Goal: Information Seeking & Learning: Learn about a topic

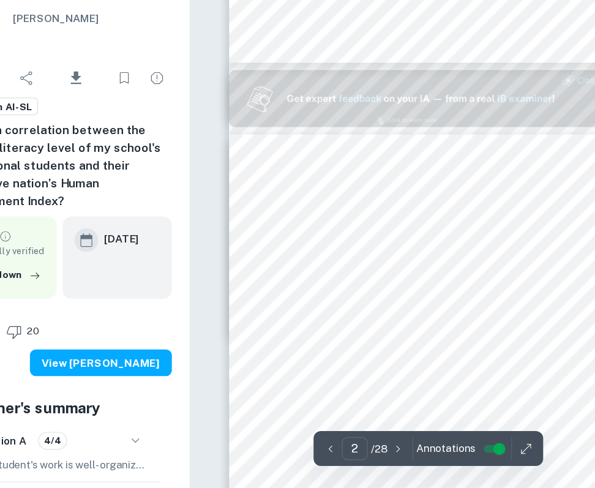
scroll to position [330, 0]
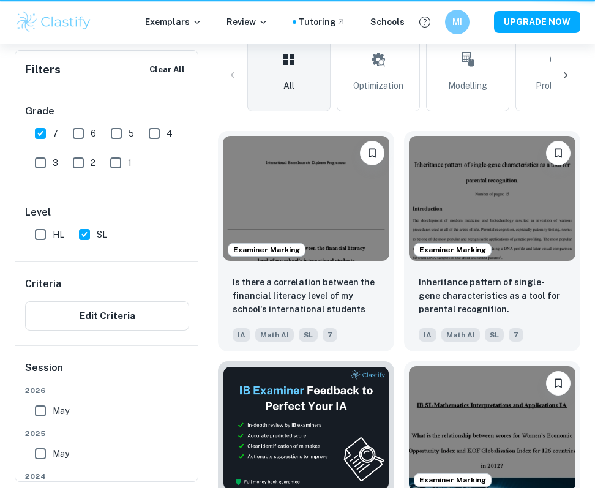
scroll to position [426, 0]
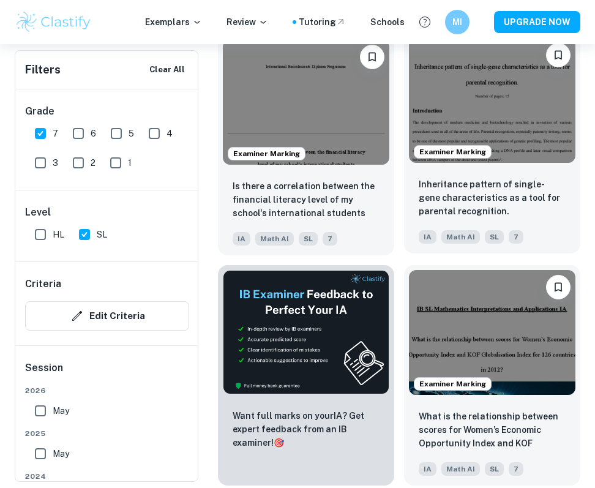
click at [524, 163] on div "Examiner Marking" at bounding box center [492, 100] width 176 height 135
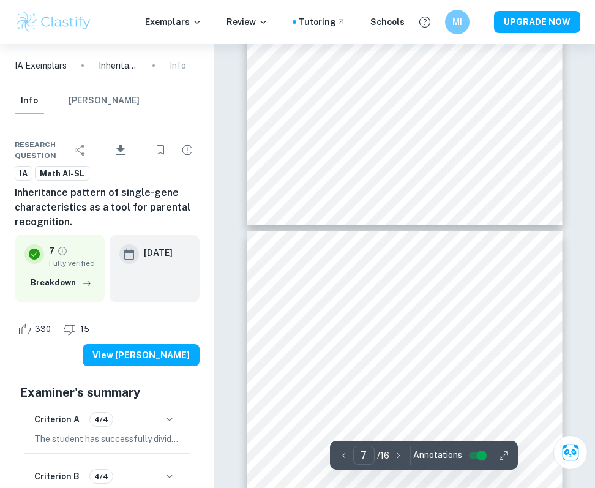
scroll to position [2536, 0]
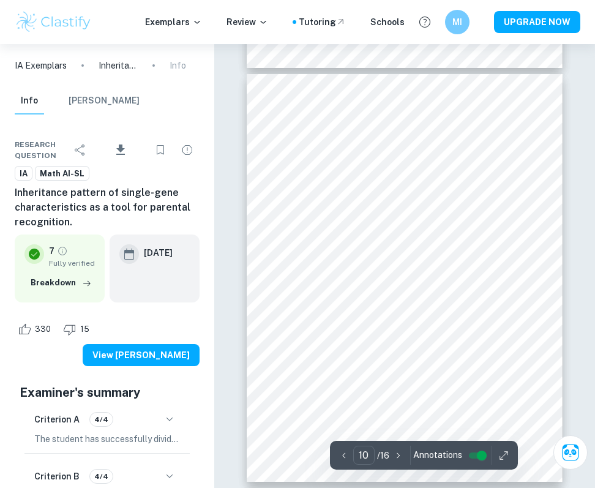
type input "11"
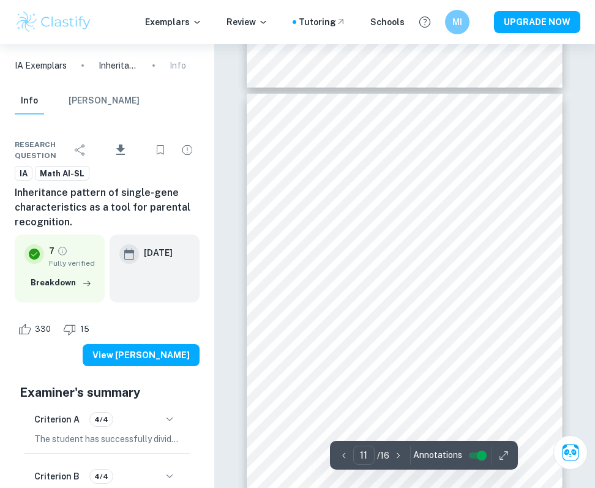
scroll to position [4308, 0]
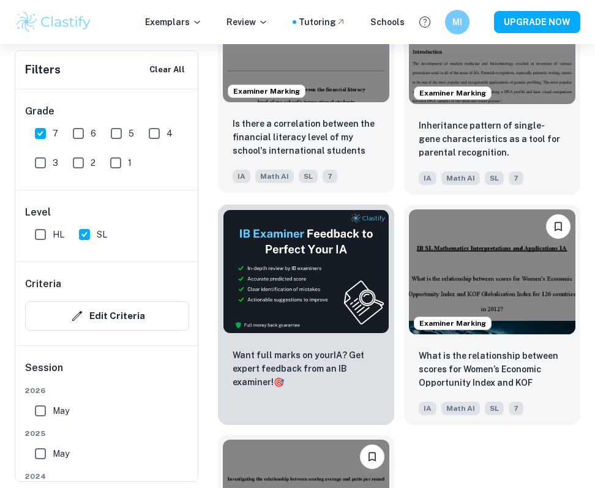
scroll to position [490, 0]
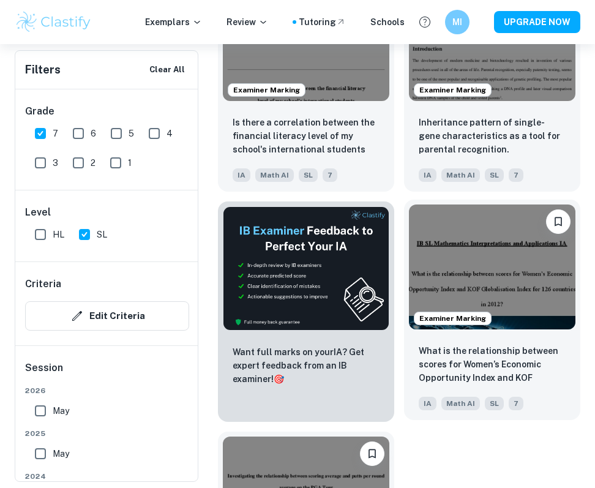
click at [490, 268] on img at bounding box center [492, 266] width 167 height 125
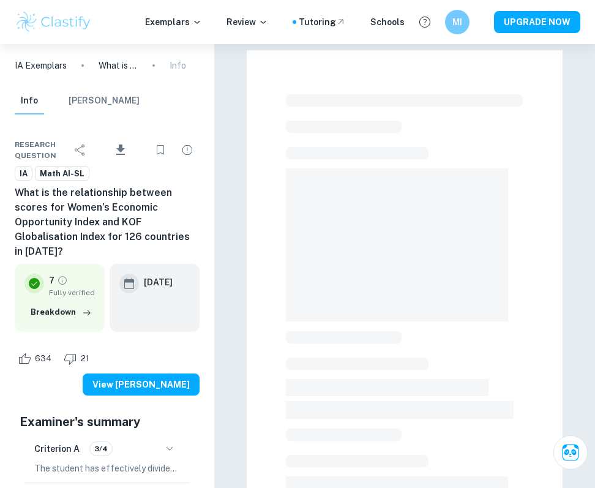
scroll to position [490, 0]
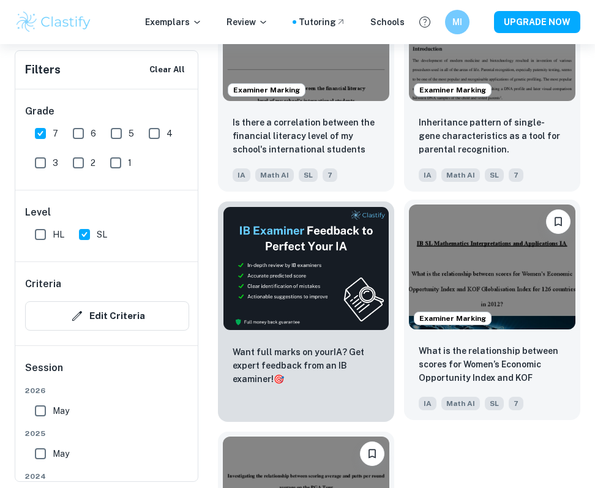
click at [496, 276] on img at bounding box center [492, 266] width 167 height 125
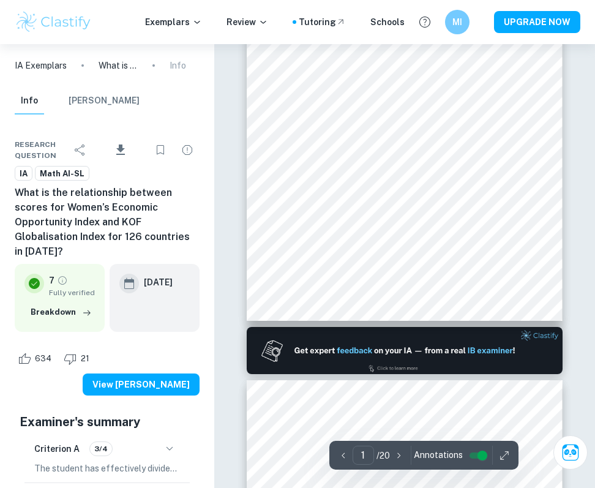
type input "2"
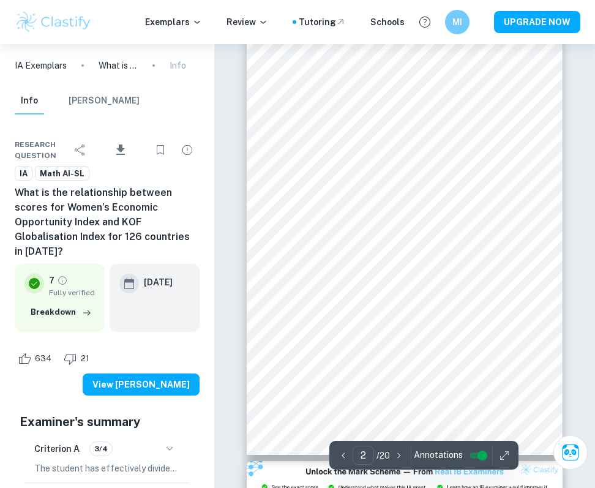
scroll to position [555, 0]
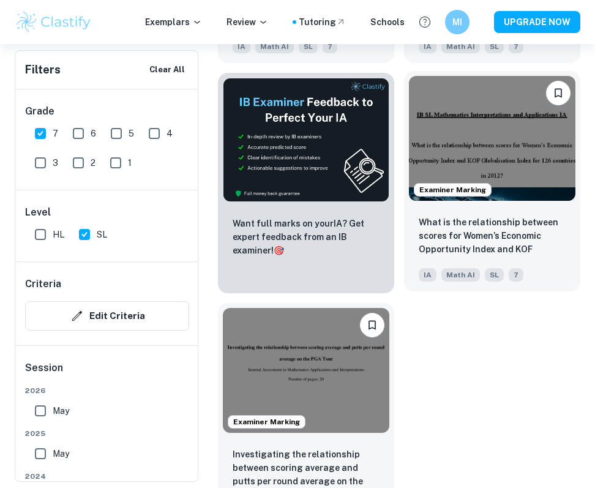
scroll to position [654, 0]
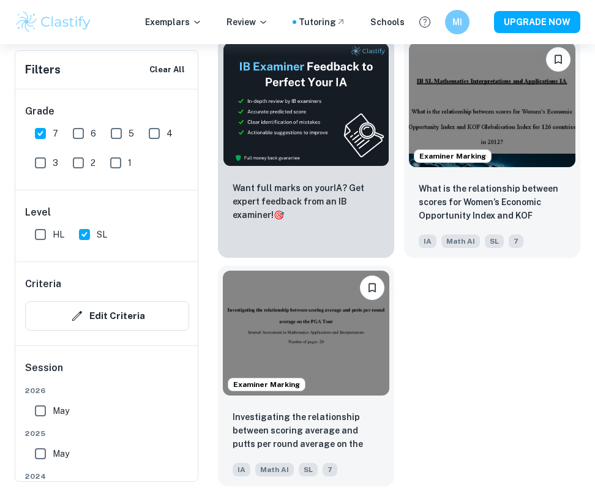
click at [261, 301] on img at bounding box center [306, 333] width 167 height 125
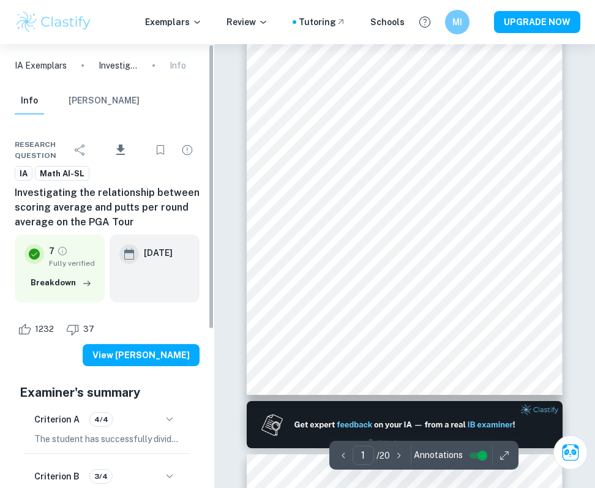
type input "2"
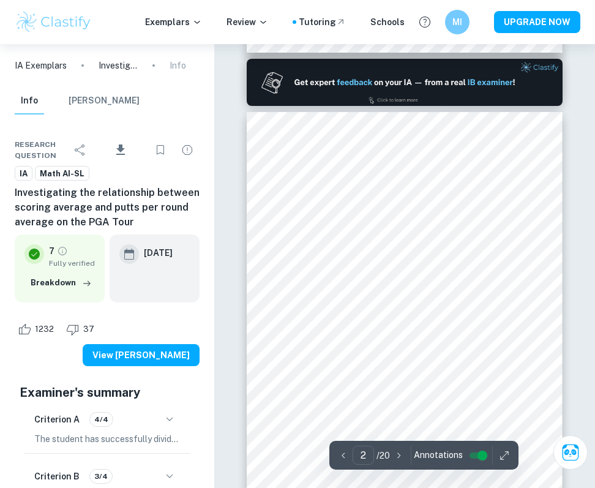
scroll to position [448, 0]
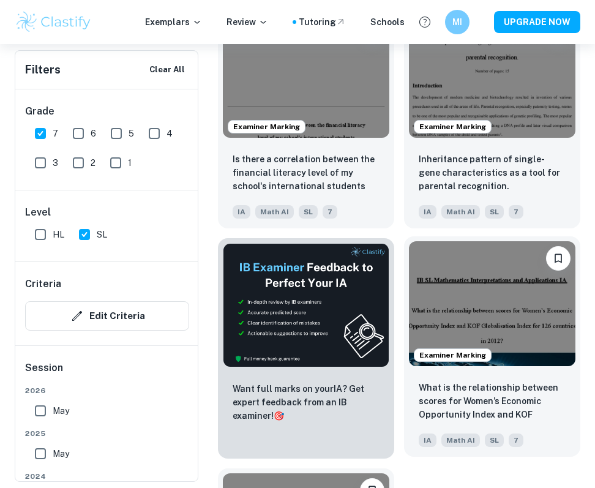
scroll to position [447, 0]
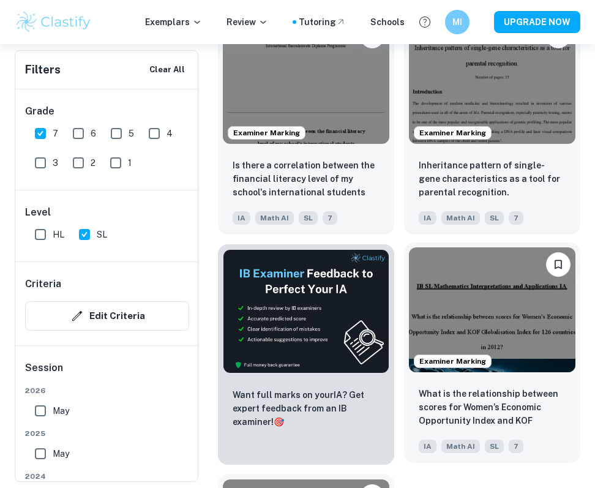
click at [513, 283] on img at bounding box center [492, 309] width 167 height 125
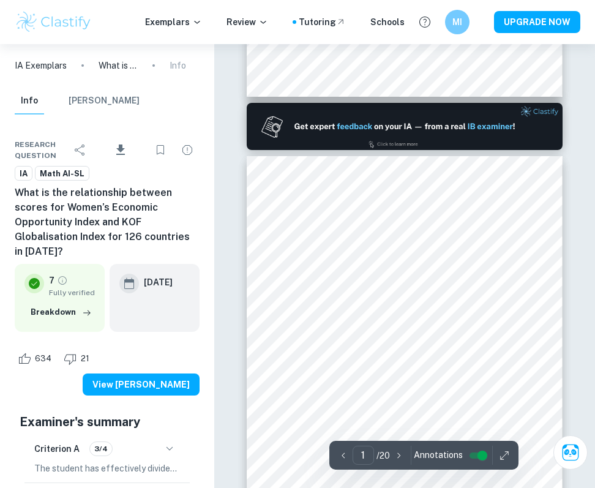
type input "2"
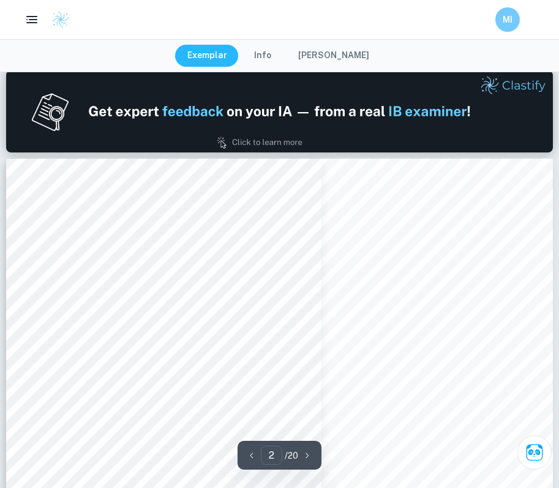
scroll to position [790, 0]
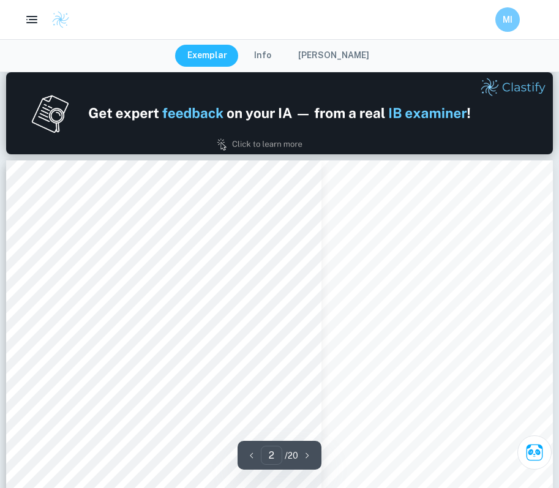
scroll to position [447, 0]
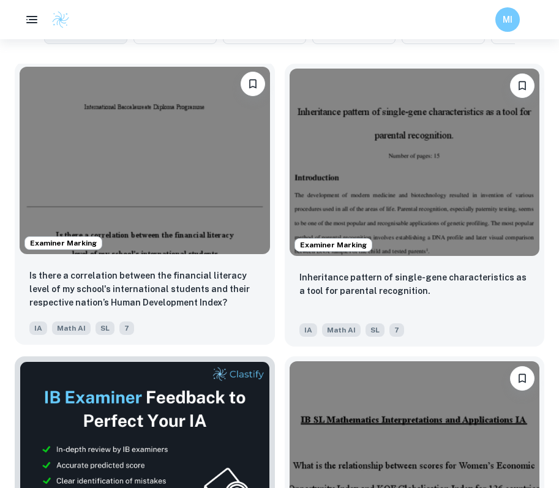
click at [176, 155] on img at bounding box center [145, 160] width 250 height 187
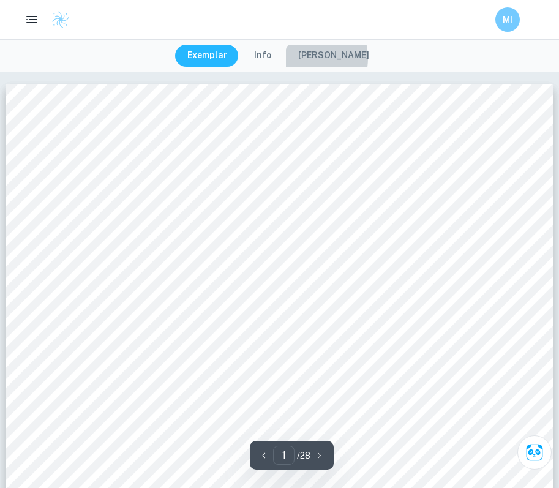
click at [309, 58] on button "Mark Scheme" at bounding box center [333, 56] width 95 height 22
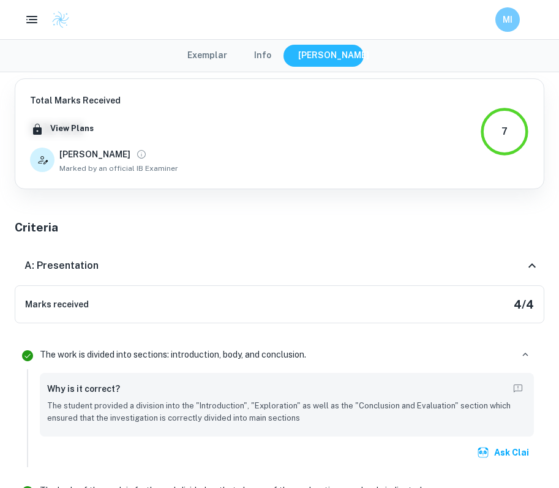
click at [223, 53] on button "Exemplar" at bounding box center [207, 56] width 64 height 22
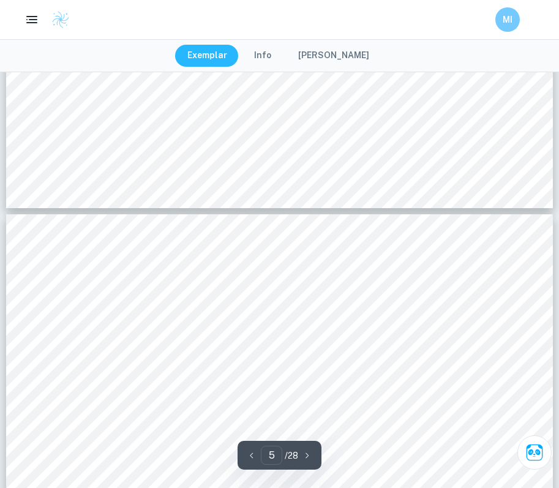
type input "6"
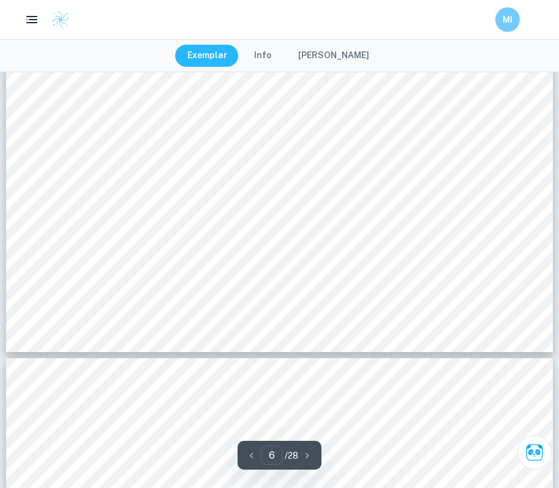
scroll to position [4184, 0]
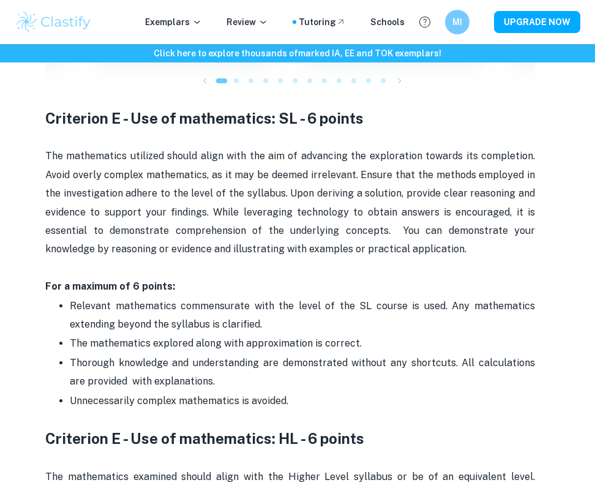
scroll to position [1969, 0]
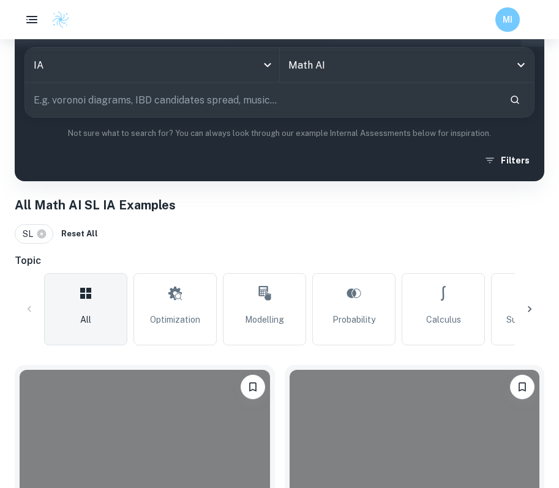
scroll to position [402, 0]
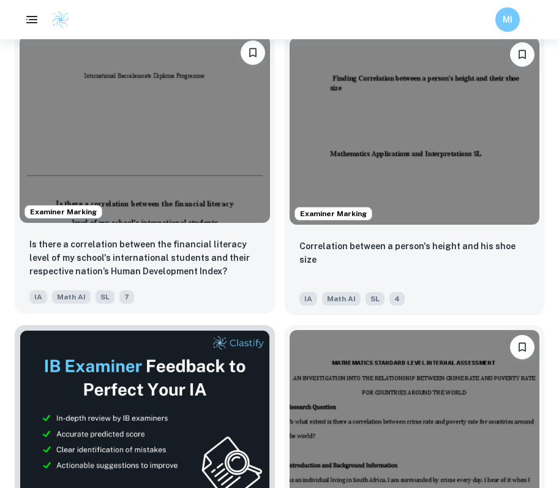
scroll to position [449, 0]
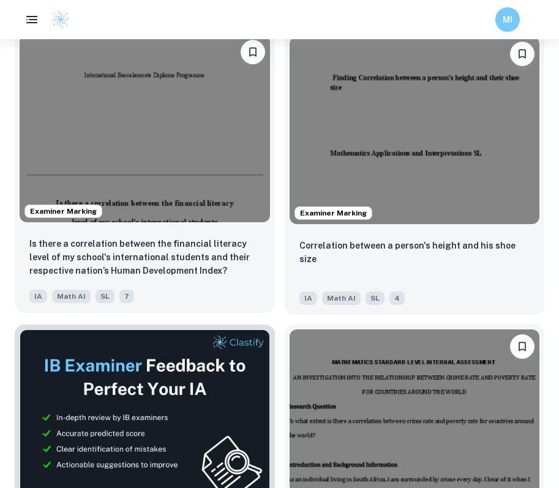
click at [200, 160] on img at bounding box center [145, 128] width 250 height 187
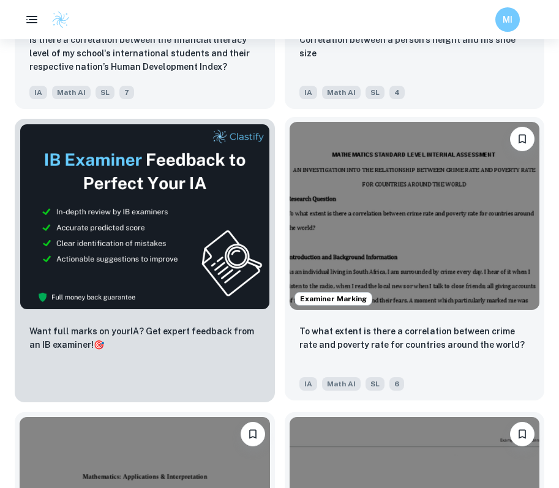
scroll to position [597, 0]
